Goal: Check status: Check status

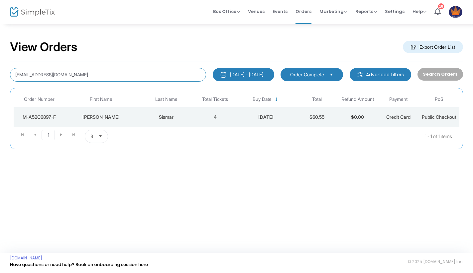
click at [159, 75] on input "[EMAIL_ADDRESS][DOMAIN_NAME]" at bounding box center [108, 75] width 196 height 14
paste input "M-31CEC702-F"
type input "M-31CEC702-F"
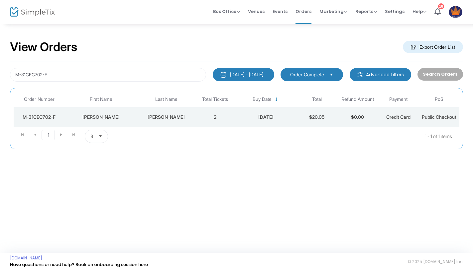
click at [193, 119] on td "[PERSON_NAME]" at bounding box center [166, 117] width 57 height 20
